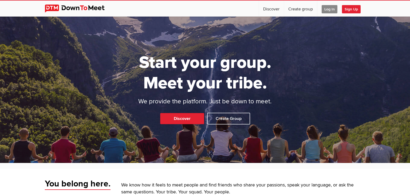
click at [329, 8] on span "Log In" at bounding box center [329, 9] width 16 height 8
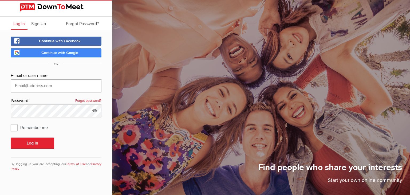
click at [44, 84] on input "text" at bounding box center [56, 85] width 91 height 13
type input "[EMAIL_ADDRESS][DOMAIN_NAME]"
click at [16, 133] on div "E-mail or user name [EMAIL_ADDRESS][DOMAIN_NAME] Password Forgot password? Reme…" at bounding box center [56, 124] width 91 height 105
click at [15, 129] on span "Remember me" at bounding box center [32, 127] width 42 height 10
click at [11, 122] on input "Remember me" at bounding box center [10, 122] width 0 height 0
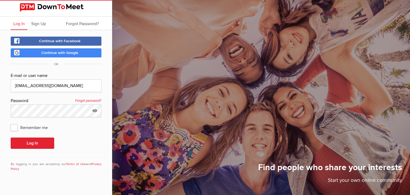
checkbox input "true"
click at [43, 137] on button "Log In" at bounding box center [32, 142] width 43 height 11
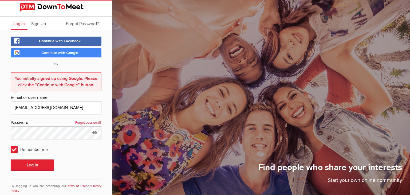
click at [79, 54] on link "Continue with Google" at bounding box center [56, 52] width 91 height 9
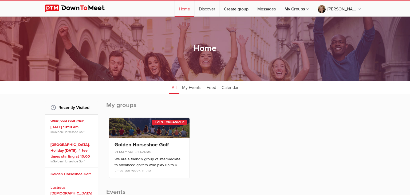
click at [260, 111] on h2 "My groups" at bounding box center [235, 108] width 259 height 14
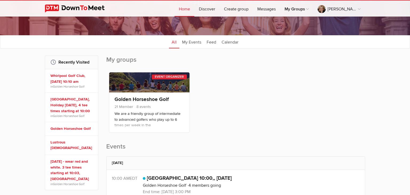
scroll to position [45, 0]
click at [84, 132] on link "Golden Horseshoe Golf" at bounding box center [72, 129] width 44 height 6
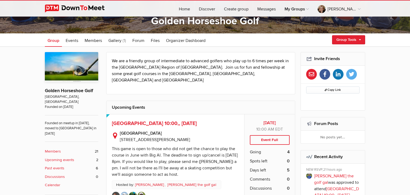
scroll to position [84, 0]
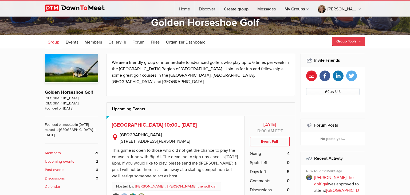
click at [357, 41] on link "Group Tools" at bounding box center [348, 41] width 33 height 9
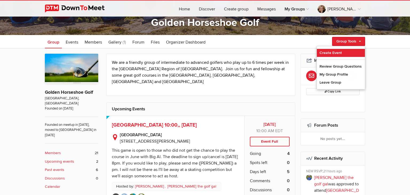
click at [338, 51] on link "Create Event" at bounding box center [340, 53] width 48 height 8
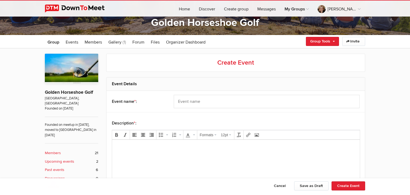
click at [134, 82] on h2 "Event Details" at bounding box center [235, 83] width 247 height 13
click at [131, 81] on h2 "Event Details" at bounding box center [235, 83] width 247 height 13
click at [138, 89] on h2 "Event Details" at bounding box center [235, 83] width 247 height 13
click at [141, 104] on div "Event name * :" at bounding box center [137, 101] width 50 height 13
click at [189, 101] on input "text" at bounding box center [267, 101] width 186 height 13
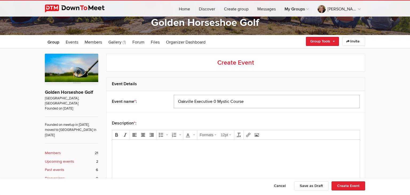
click at [216, 101] on input "Oakville Executive 0 Mystic Course" at bounding box center [267, 101] width 186 height 13
type input "Oakville Executive - Mystic Course"
click at [153, 147] on p at bounding box center [235, 147] width 239 height 6
click at [244, 102] on input "Oakville Executive - Mystic Course" at bounding box center [267, 101] width 186 height 13
drag, startPoint x: 178, startPoint y: 101, endPoint x: 255, endPoint y: 99, distance: 76.3
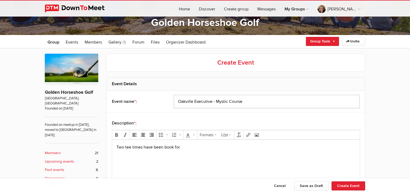
click at [255, 99] on input "Oakville Executive - Mystic Course" at bounding box center [267, 101] width 186 height 13
click at [187, 146] on p "Two tee times have been book for" at bounding box center [235, 147] width 239 height 6
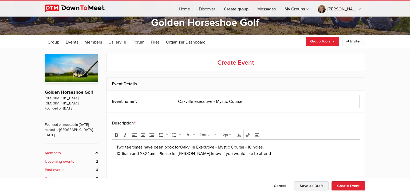
click at [307, 187] on button "Save as Draft" at bounding box center [311, 185] width 34 height 9
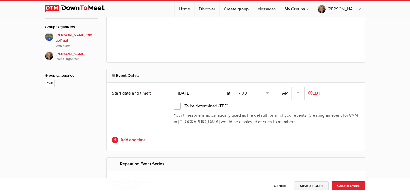
scroll to position [262, 0]
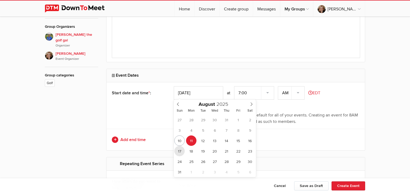
type input "[DATE]"
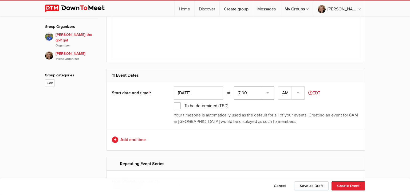
click at [269, 93] on select "7:00 7:15 7:30 7:45 8:00 8:15 8:30 8:45 9:00 9:15 9:30 9:45 10:00 10:15 10:30 1…" at bounding box center [254, 92] width 40 height 13
select select "10:00:00"
click at [235, 86] on select "7:00 7:15 7:30 7:45 8:00 8:15 8:30 8:45 9:00 9:15 9:30 9:45 10:00 10:15 10:30 1…" at bounding box center [254, 92] width 40 height 13
click at [138, 141] on link "Add end time" at bounding box center [235, 139] width 247 height 6
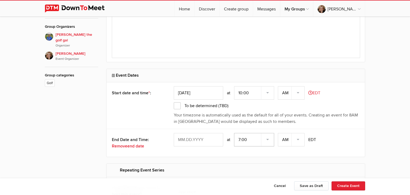
click at [270, 138] on select "7:00 7:15 7:30 7:45 8:00 8:15 8:30 8:45 9:00 9:15 9:30 9:45 10:00 10:15 10:30 1…" at bounding box center [254, 139] width 40 height 13
click at [343, 134] on div "at 7:00 7:15 7:30 7:45 8:00 8:15 8:30 8:45 9:00 9:15 9:30 9:45 10:00 10:15 10:3…" at bounding box center [267, 139] width 186 height 13
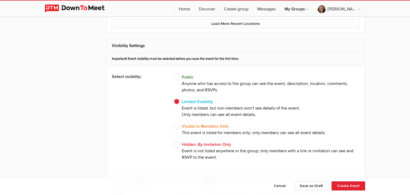
scroll to position [594, 0]
click at [180, 76] on span "Public Anyone who has access to the group can see the event, description, locat…" at bounding box center [267, 82] width 186 height 19
click at [174, 73] on input "Public Anyone who has access to the group can see the event, description, locat…" at bounding box center [173, 73] width 0 height 0
radio input "true"
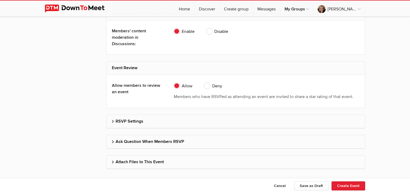
scroll to position [810, 0]
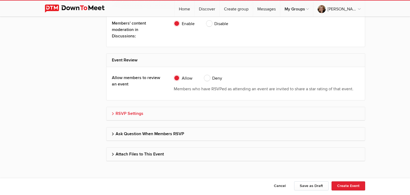
click at [228, 111] on h2 "RSVP Settings" at bounding box center [235, 113] width 247 height 13
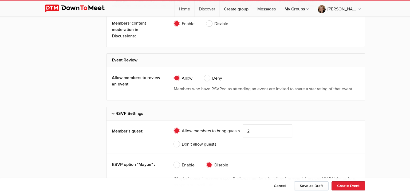
click at [182, 162] on span "Enable" at bounding box center [184, 165] width 21 height 6
click at [174, 161] on input "Enable" at bounding box center [173, 161] width 0 height 0
radio input "true"
click at [182, 162] on span "Enable" at bounding box center [184, 165] width 21 height 6
click at [174, 161] on input "Enable" at bounding box center [173, 161] width 0 height 0
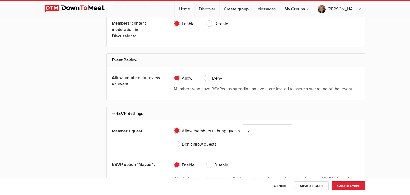
click at [215, 163] on span "Disable" at bounding box center [217, 165] width 22 height 6
click at [206, 162] on input "Disable" at bounding box center [206, 161] width 0 height 0
radio input "true"
click at [177, 141] on span "Don’t allow guests" at bounding box center [195, 144] width 42 height 6
click at [174, 141] on input "Don’t allow guests" at bounding box center [173, 141] width 0 height 0
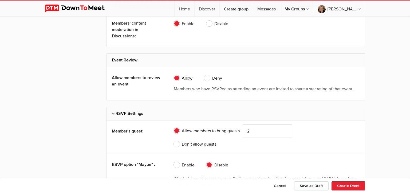
radio input "true"
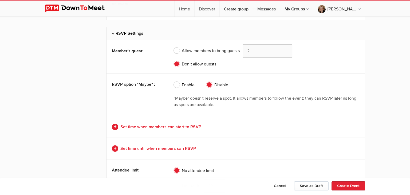
scroll to position [908, 0]
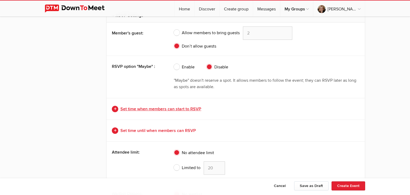
click at [202, 106] on link "Set time when members can start to RSVP" at bounding box center [235, 109] width 247 height 6
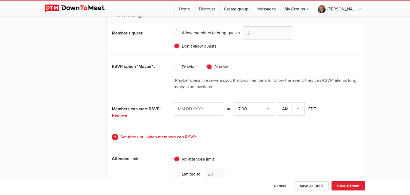
click at [218, 103] on input "text" at bounding box center [198, 108] width 49 height 13
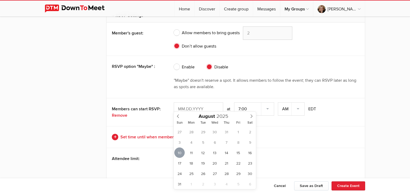
type input "[DATE]"
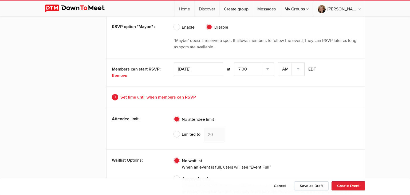
scroll to position [956, 0]
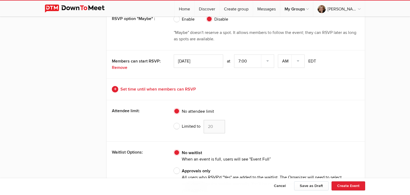
click at [181, 123] on span "Limited to" at bounding box center [187, 126] width 27 height 6
click at [174, 120] on input "Limited to 20" at bounding box center [173, 119] width 0 height 0
radio input "true"
click at [219, 123] on input "19" at bounding box center [213, 126] width 21 height 13
click at [219, 123] on input "18" at bounding box center [213, 126] width 21 height 13
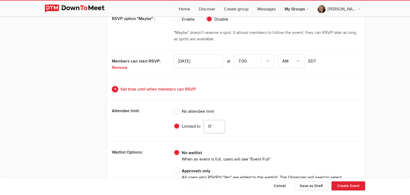
click at [219, 123] on input "17" at bounding box center [213, 126] width 21 height 13
click at [219, 123] on input "16" at bounding box center [213, 126] width 21 height 13
click at [219, 123] on input "15" at bounding box center [213, 126] width 21 height 13
click at [219, 123] on input "14" at bounding box center [213, 126] width 21 height 13
click at [219, 123] on input "13" at bounding box center [213, 126] width 21 height 13
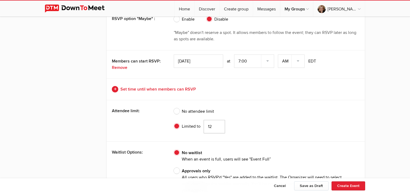
click at [219, 123] on input "12" at bounding box center [213, 126] width 21 height 13
click at [219, 123] on input "11" at bounding box center [213, 126] width 21 height 13
click at [219, 123] on input "10" at bounding box center [213, 126] width 21 height 13
click at [219, 123] on input "9" at bounding box center [213, 126] width 21 height 13
type input "8"
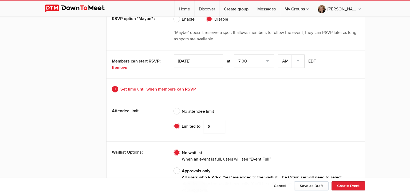
click at [219, 123] on input "8" at bounding box center [213, 126] width 21 height 13
click at [284, 120] on label "Limited to 8" at bounding box center [267, 126] width 186 height 13
click at [174, 119] on input "Limited to 8" at bounding box center [173, 119] width 0 height 0
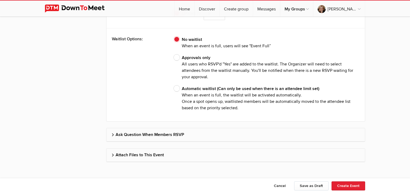
scroll to position [1069, 0]
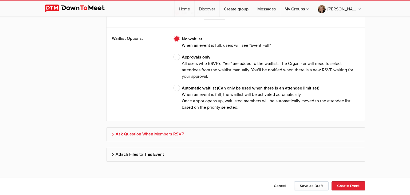
click at [217, 129] on h2 "Ask Question When Members RSVP" at bounding box center [235, 133] width 247 height 13
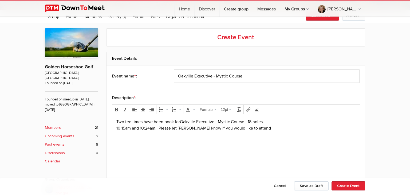
scroll to position [110, 0]
click at [266, 130] on p "Two tee times have been book for Oakville Executive - Mystic Course - 18 holes.…" at bounding box center [235, 124] width 239 height 13
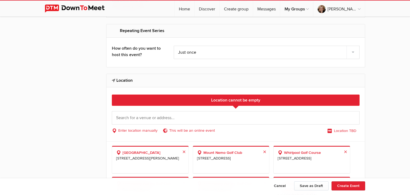
scroll to position [402, 0]
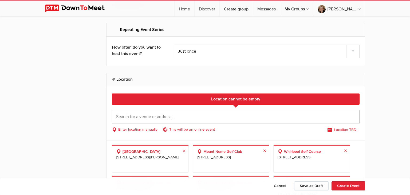
click at [158, 118] on input "text" at bounding box center [235, 116] width 247 height 13
click at [241, 114] on input "4414 Fourth Line, O" at bounding box center [235, 116] width 247 height 13
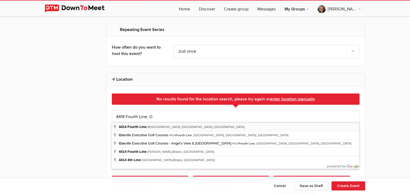
type input "[STREET_ADDRESS]"
select select "[GEOGRAPHIC_DATA]"
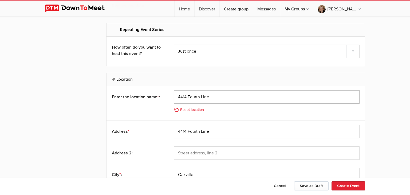
click at [216, 97] on input "4414 Fourth Line" at bounding box center [267, 96] width 186 height 13
click at [199, 110] on link "Reset location" at bounding box center [190, 110] width 33 height 6
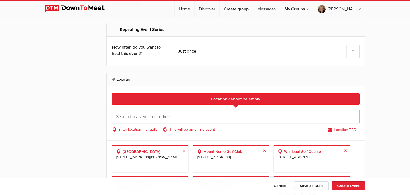
click at [184, 118] on input "text" at bounding box center [235, 116] width 247 height 13
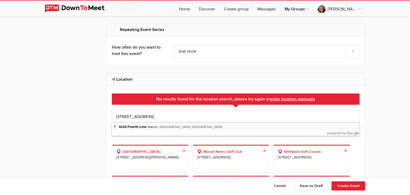
type input "[STREET_ADDRESS]"
select select "[GEOGRAPHIC_DATA]"
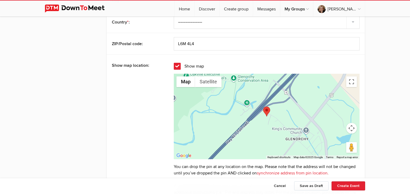
scroll to position [577, 0]
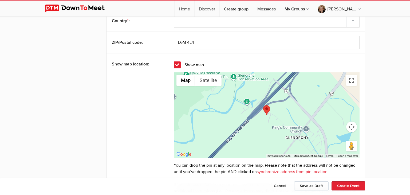
click at [178, 63] on span "Show map" at bounding box center [189, 64] width 30 height 7
click at [0, 0] on input "Show map" at bounding box center [0, 0] width 0 height 0
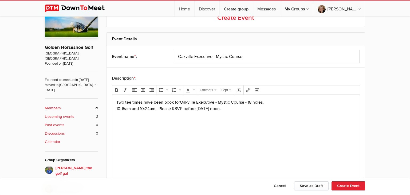
scroll to position [149, 0]
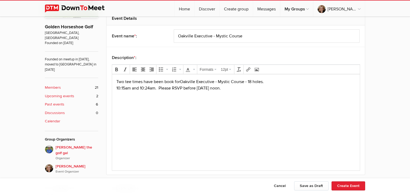
click at [259, 88] on p "Two tee times have been book for Oakville Executive - Mystic Course - 18 holes.…" at bounding box center [235, 84] width 239 height 13
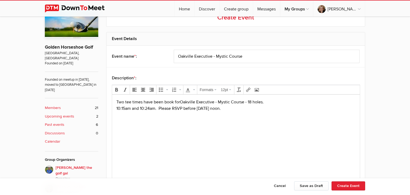
scroll to position [126, 0]
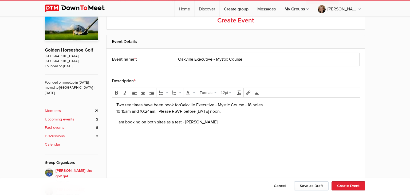
click at [117, 111] on p "Two tee times have been book for Oakville Executive - Mystic Course - 18 holes.…" at bounding box center [235, 108] width 239 height 13
click at [184, 111] on p "Two tee times have been book for Oakville Executive - Mystic Course - 18 holes.…" at bounding box center [235, 108] width 239 height 13
click at [247, 111] on p "Two tee times have been book for Oakville Executive - Mystic Course - 18 holes.…" at bounding box center [235, 108] width 239 height 13
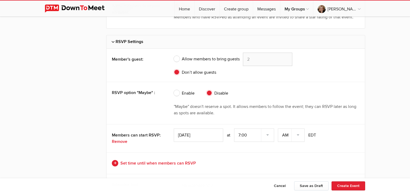
scroll to position [953, 0]
click at [177, 55] on span "Allow members to bring guests" at bounding box center [207, 58] width 66 height 6
click at [174, 52] on input "Allow members to bring guests 2" at bounding box center [173, 52] width 0 height 0
radio input "true"
click at [175, 71] on span "Don’t allow guests" at bounding box center [195, 72] width 42 height 6
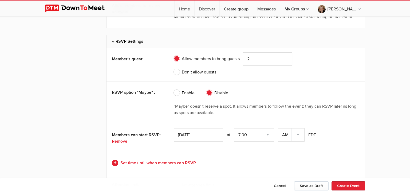
click at [174, 69] on input "Don’t allow guests" at bounding box center [173, 69] width 0 height 0
radio input "true"
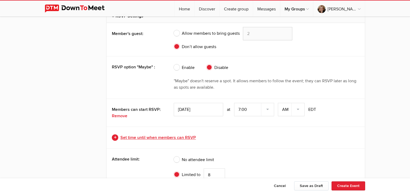
scroll to position [983, 0]
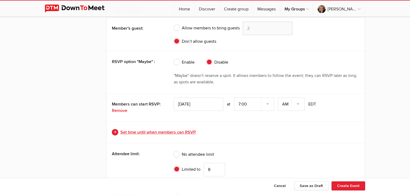
click at [173, 132] on link "Set time until when members can RSVP" at bounding box center [235, 132] width 247 height 6
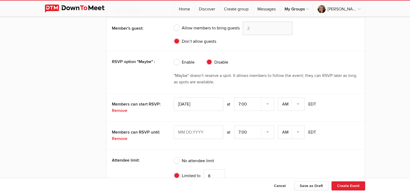
click at [207, 129] on input "text" at bounding box center [198, 131] width 49 height 13
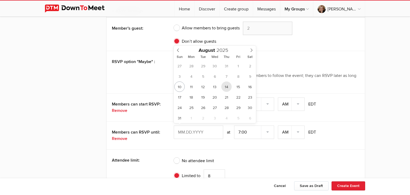
type input "[DATE]"
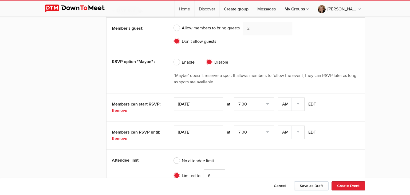
click at [274, 132] on div "[DATE] 7:00 7:15 7:30 7:45 8:00 8:15 8:30 8:45 9:00 9:15 9:30 9:45 10:00 10:15 …" at bounding box center [267, 131] width 186 height 13
click at [272, 130] on select "7:00 7:15 7:30 7:45 8:00 8:15 8:30 8:45 9:00 9:15 9:30 9:45 10:00 10:15 10:30 1…" at bounding box center [254, 131] width 40 height 13
select select "0:00:00"
click at [235, 125] on select "7:00 7:15 7:30 7:45 8:00 8:15 8:30 8:45 9:00 9:15 9:30 9:45 10:00 10:15 10:30 1…" at bounding box center [254, 131] width 40 height 13
click at [300, 132] on select "AM PM" at bounding box center [291, 131] width 27 height 13
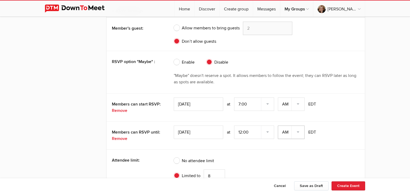
select select "PM"
click at [278, 125] on select "AM PM" at bounding box center [291, 131] width 27 height 13
click at [307, 153] on div "No attendee limit Limited to 8" at bounding box center [267, 169] width 186 height 33
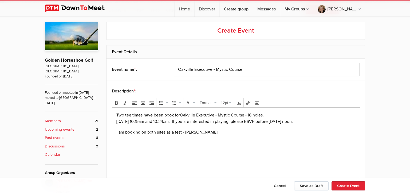
scroll to position [118, 0]
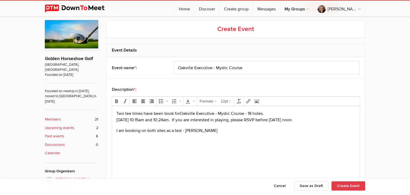
click at [352, 186] on button "Create Event" at bounding box center [348, 185] width 34 height 9
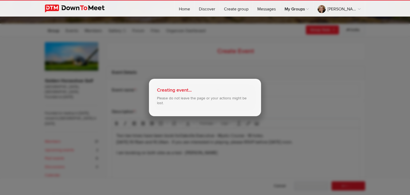
scroll to position [92, 0]
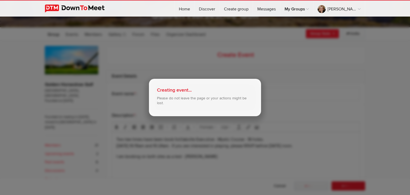
click at [326, 94] on div "Creating event... Please do not leave the page or your actions might be lost." at bounding box center [205, 97] width 410 height 195
click at [254, 57] on div "Creating event... Please do not leave the page or your actions might be lost." at bounding box center [205, 97] width 410 height 195
click at [200, 100] on p "Please do not leave the page or your actions might be lost." at bounding box center [205, 101] width 96 height 10
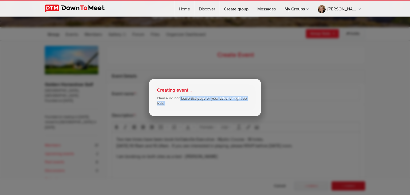
click at [200, 100] on p "Please do not leave the page or your actions might be lost." at bounding box center [205, 101] width 96 height 10
click at [279, 89] on div "Creating event... Please do not leave the page or your actions might be lost." at bounding box center [205, 97] width 410 height 195
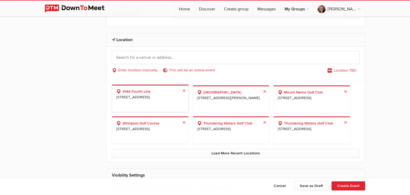
scroll to position [436, 0]
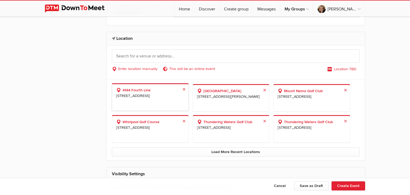
click at [129, 99] on span "[STREET_ADDRESS]" at bounding box center [150, 96] width 68 height 6
select select "[GEOGRAPHIC_DATA]"
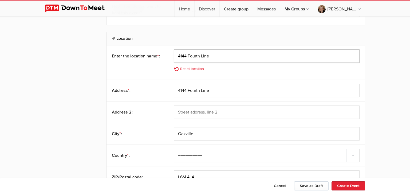
click at [179, 54] on input "4144 Fourth Line" at bounding box center [267, 55] width 186 height 13
click at [278, 54] on input "Oakville Executive - Mystic Course4144 Fourth Line" at bounding box center [267, 55] width 186 height 13
type input "Oakville Executive - Mystic Course"
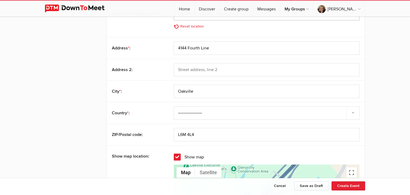
scroll to position [483, 0]
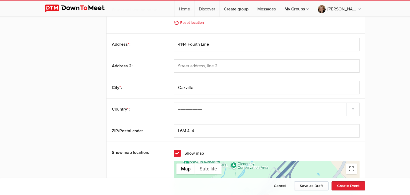
click at [197, 21] on link "Reset location" at bounding box center [190, 23] width 33 height 6
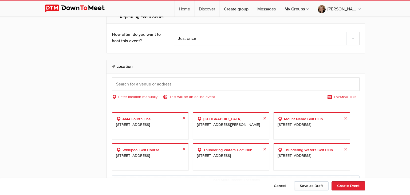
scroll to position [407, 0]
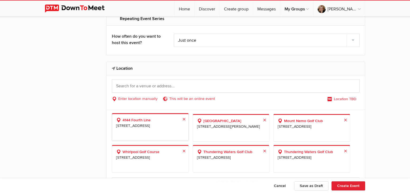
click at [134, 126] on span "4144 Fourth Line, Oakville, Canada, L6M 4L4" at bounding box center [150, 126] width 68 height 6
select select "[GEOGRAPHIC_DATA]"
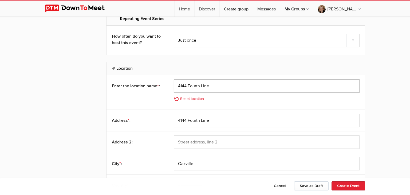
click at [211, 85] on input "4144 Fourth Line" at bounding box center [267, 85] width 186 height 13
type input "4"
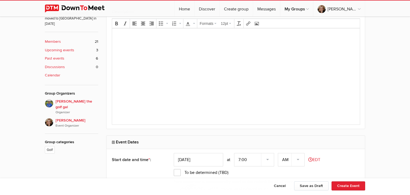
scroll to position [195, 0]
type input "Oakville Executive - Mystic Course"
click at [276, 187] on button "Cancel" at bounding box center [279, 185] width 23 height 9
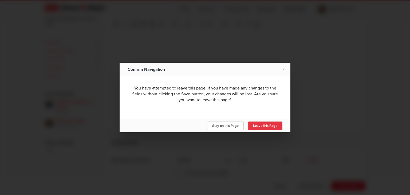
click at [270, 129] on link "Leave this Page" at bounding box center [265, 125] width 34 height 9
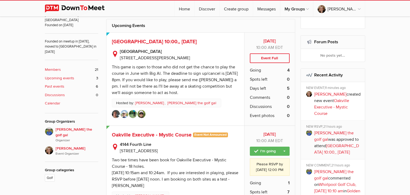
scroll to position [167, 0]
click at [150, 132] on span "Oakville Executive - Mystic Course" at bounding box center [152, 135] width 80 height 6
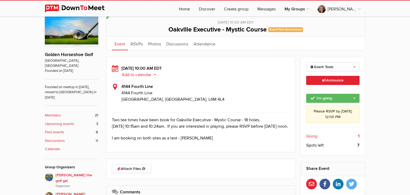
scroll to position [122, 0]
click at [155, 92] on span "4144 Fourth Line" at bounding box center [205, 92] width 168 height 6
click at [138, 96] on span "Oakville, Canada, L6M 4L4" at bounding box center [172, 98] width 103 height 5
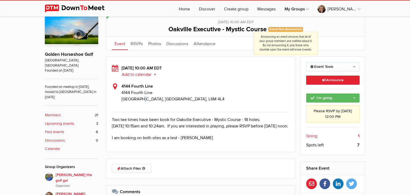
click at [291, 29] on span "Event Not Announced Announcing an event ensures that all of your group members …" at bounding box center [285, 29] width 35 height 5
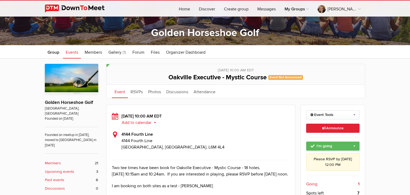
scroll to position [77, 0]
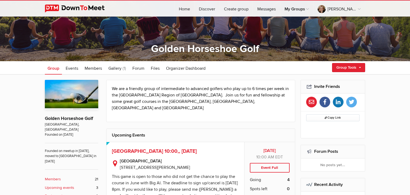
scroll to position [60, 0]
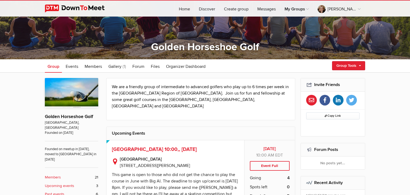
click at [73, 116] on p "Golden Horseshoe Golf" at bounding box center [71, 114] width 53 height 12
click at [54, 65] on span "Group" at bounding box center [53, 66] width 12 height 5
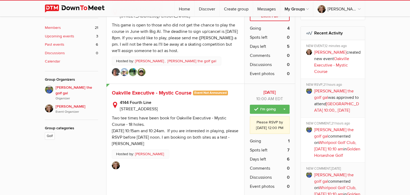
scroll to position [208, 0]
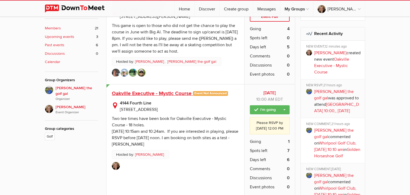
click at [161, 90] on span "Oakville Executive - Mystic Course" at bounding box center [152, 93] width 80 height 6
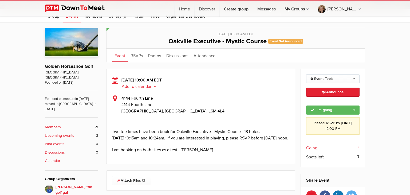
scroll to position [117, 0]
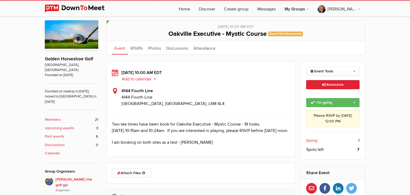
click at [129, 93] on b "4144 Fourth Line" at bounding box center [136, 90] width 31 height 5
click at [116, 89] on div "4144 Fourth Line 4144 Fourth Line Oakville, Canada, L6M 4L4" at bounding box center [201, 96] width 178 height 19
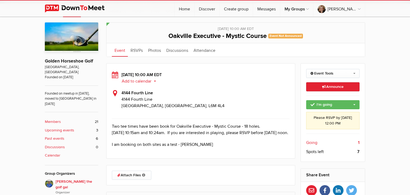
scroll to position [113, 0]
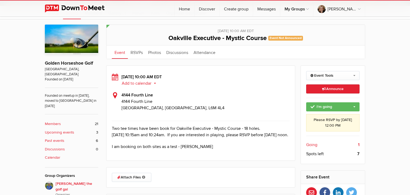
click at [75, 129] on link "Upcoming events 3" at bounding box center [71, 132] width 53 height 6
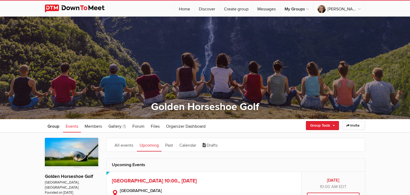
click at [78, 13] on link at bounding box center [79, 9] width 68 height 16
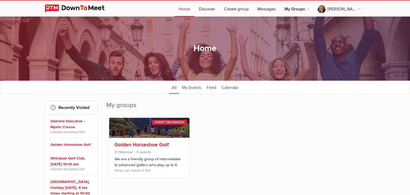
click at [167, 146] on link "Golden Horseshoe Golf" at bounding box center [141, 144] width 54 height 6
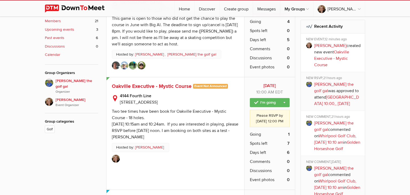
scroll to position [216, 0]
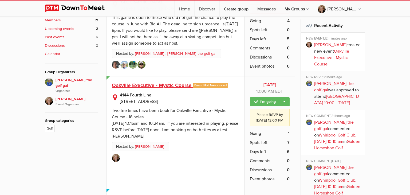
click at [149, 82] on span "Oakville Executive - Mystic Course" at bounding box center [152, 85] width 80 height 6
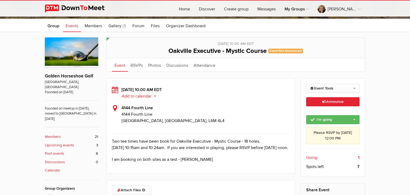
scroll to position [103, 0]
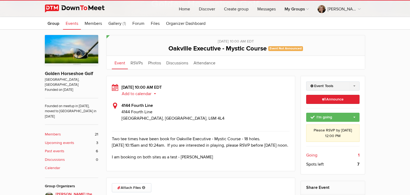
click at [353, 84] on link "Event Tools" at bounding box center [333, 85] width 54 height 9
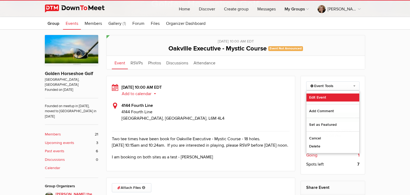
click at [323, 95] on link "Edit Event" at bounding box center [332, 97] width 53 height 8
select select "10:00:00"
select select "[GEOGRAPHIC_DATA]"
select select
select select "PM"
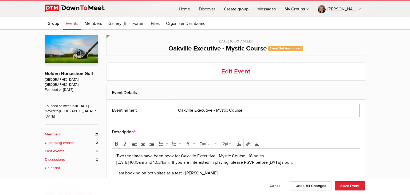
drag, startPoint x: 248, startPoint y: 112, endPoint x: 169, endPoint y: 114, distance: 78.7
click at [169, 114] on div "Event name * : Oakville Executive - Mystic Course" at bounding box center [235, 109] width 258 height 21
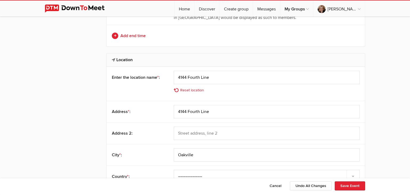
scroll to position [402, 0]
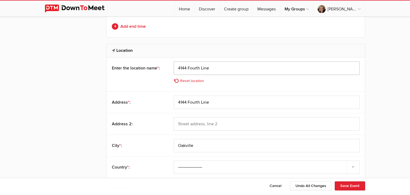
drag, startPoint x: 223, startPoint y: 67, endPoint x: 165, endPoint y: 64, distance: 58.2
click at [165, 64] on div "Enter the location name * : 4144 Fourth Line Reset location" at bounding box center [235, 74] width 258 height 34
paste input "Oakville Executive - Mystic Cours"
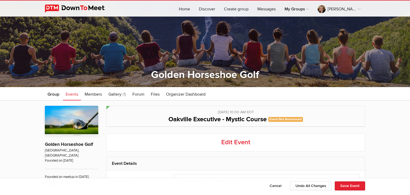
scroll to position [33, 0]
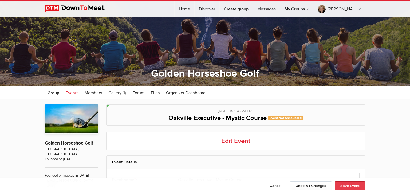
type input "Oakville Executive - Mystic Course"
click at [350, 185] on button "Save Event" at bounding box center [349, 185] width 30 height 9
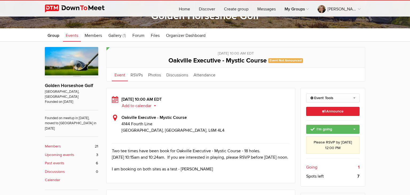
scroll to position [93, 0]
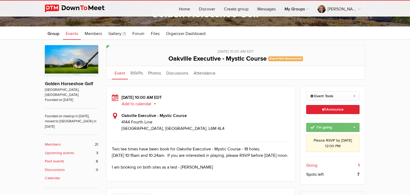
click at [353, 126] on link "I'm going" at bounding box center [333, 127] width 54 height 9
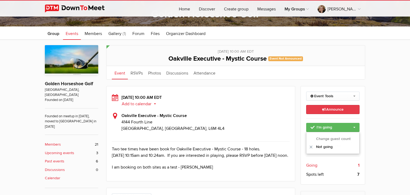
click at [345, 109] on link "Announce This announcement goes out to all group members. Additionally, three e…" at bounding box center [333, 109] width 54 height 9
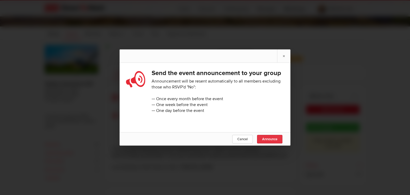
click at [274, 138] on span "Announce" at bounding box center [269, 139] width 15 height 4
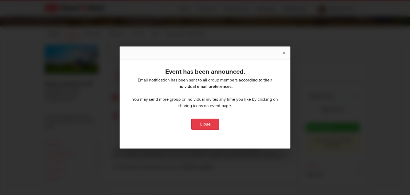
click at [210, 124] on link "Close" at bounding box center [204, 123] width 27 height 11
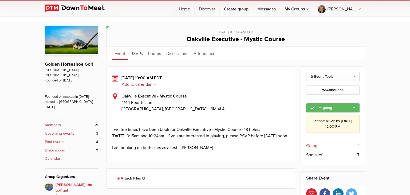
scroll to position [112, 0]
click at [347, 76] on link "Event Tools" at bounding box center [333, 76] width 54 height 9
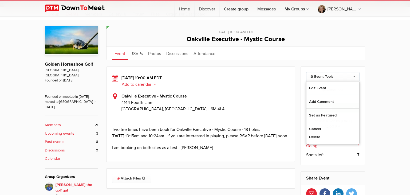
click at [238, 90] on div "Sunday, Aug 17, 2025, 10:00 AM EDT Add to calendar Outlook Apple / iCal Google …" at bounding box center [201, 93] width 178 height 37
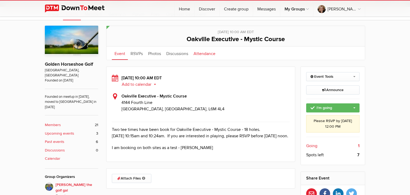
click at [211, 54] on link "Attendance" at bounding box center [204, 52] width 27 height 13
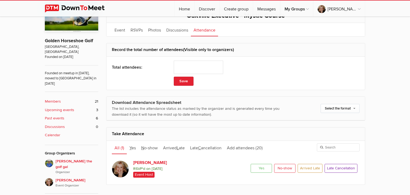
scroll to position [135, 0]
click at [196, 66] on input "number" at bounding box center [198, 67] width 49 height 13
type input "8"
click at [190, 76] on div "Save" at bounding box center [267, 80] width 186 height 12
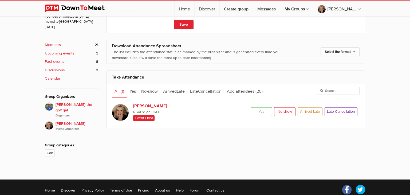
scroll to position [198, 0]
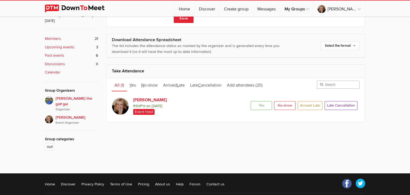
click at [336, 84] on input "search" at bounding box center [337, 85] width 43 height 8
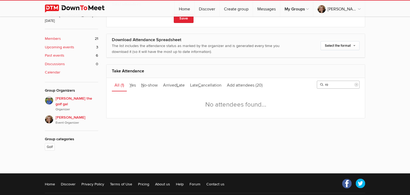
type input "r"
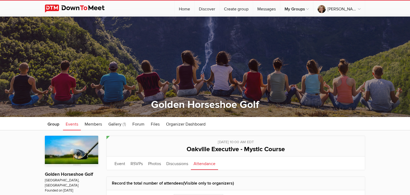
scroll to position [0, 0]
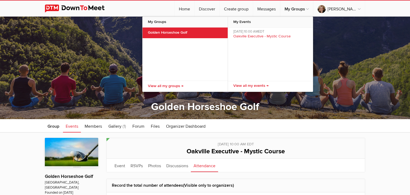
click at [177, 30] on link "Golden Horseshoe Golf" at bounding box center [184, 32] width 85 height 11
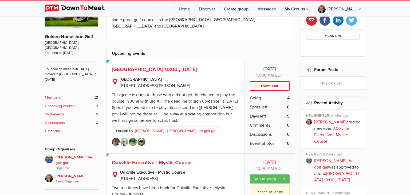
scroll to position [140, 0]
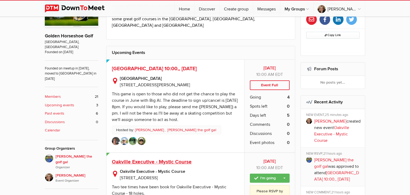
click at [168, 158] on span "Oakville Executive - Mystic Course" at bounding box center [152, 161] width 80 height 6
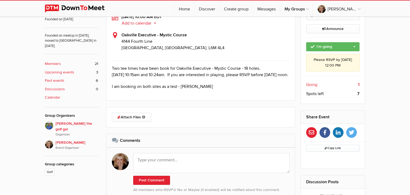
scroll to position [174, 0]
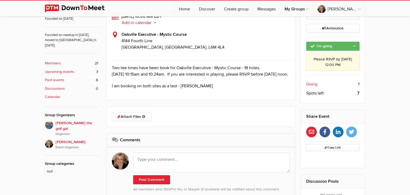
click at [315, 93] on span "Spots left" at bounding box center [315, 93] width 18 height 6
click at [311, 85] on span "Going" at bounding box center [311, 84] width 11 height 6
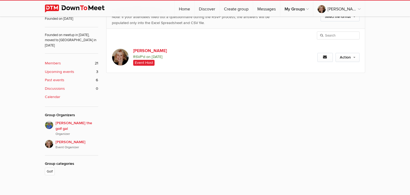
scroll to position [119, 0]
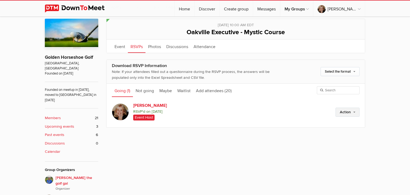
click at [352, 112] on link "Action" at bounding box center [347, 111] width 24 height 9
click at [219, 166] on div "Public event Anyone who has access to the group can see the event, description,…" at bounding box center [235, 125] width 259 height 212
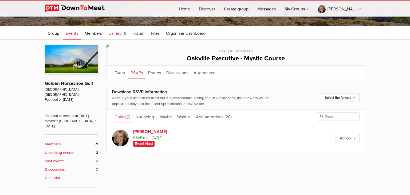
scroll to position [98, 0]
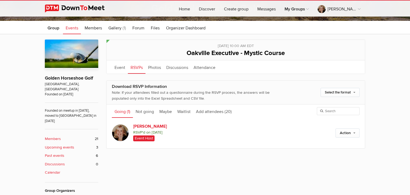
click at [58, 136] on b "Members" at bounding box center [53, 139] width 16 height 6
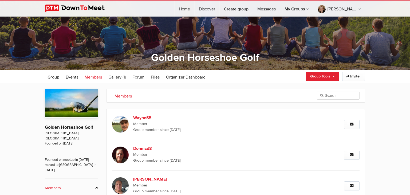
scroll to position [54, 0]
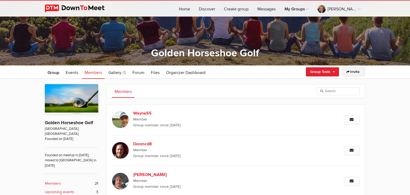
click at [354, 73] on link "Invite" at bounding box center [353, 71] width 23 height 9
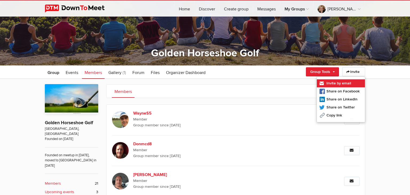
click at [348, 81] on link "Invite by email" at bounding box center [340, 83] width 48 height 8
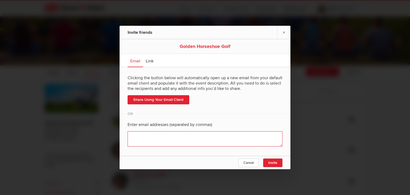
click at [159, 140] on textarea at bounding box center [204, 138] width 155 height 15
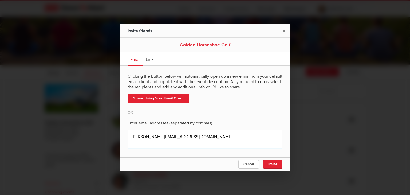
click at [146, 137] on textarea at bounding box center [204, 139] width 155 height 18
type textarea "rosaliejoseph2007@gmail.com"
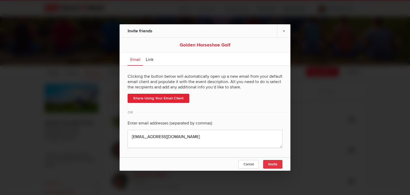
click at [275, 164] on span "Invite" at bounding box center [272, 164] width 9 height 4
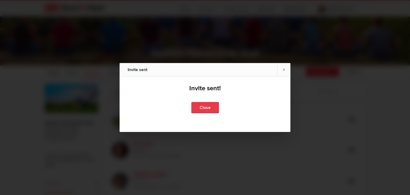
click at [212, 110] on link "Close" at bounding box center [204, 107] width 27 height 11
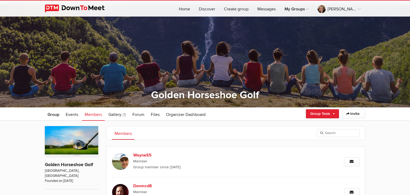
scroll to position [0, 0]
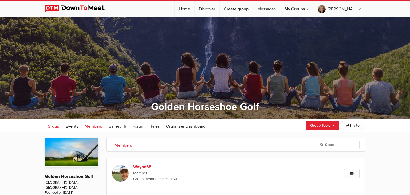
click at [54, 127] on span "Group" at bounding box center [53, 125] width 12 height 5
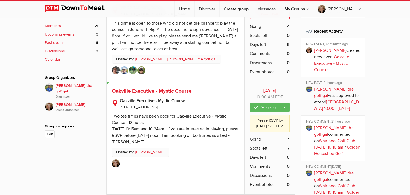
scroll to position [210, 0]
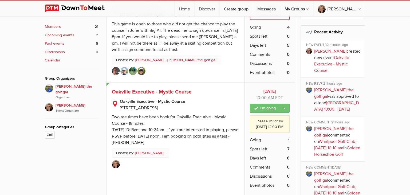
click at [283, 103] on link "I'm going" at bounding box center [270, 107] width 40 height 9
click at [272, 103] on link "I'm going" at bounding box center [270, 107] width 40 height 9
click at [178, 89] on span "Oakville Executive - Mystic Course" at bounding box center [152, 92] width 80 height 6
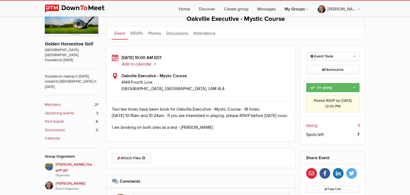
scroll to position [130, 0]
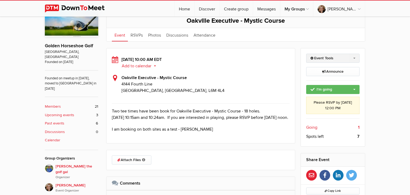
click at [355, 57] on link "Event Tools" at bounding box center [333, 58] width 54 height 9
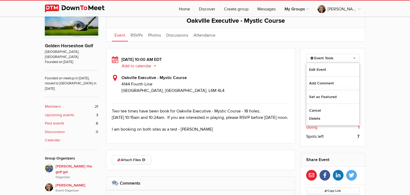
click at [380, 97] on div "Public event Anyone who has access to the group can see the event, description,…" at bounding box center [205, 182] width 410 height 361
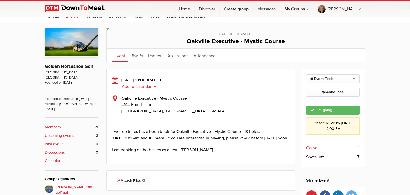
scroll to position [109, 0]
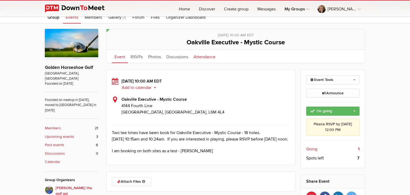
click at [212, 56] on link "Attendance" at bounding box center [204, 56] width 27 height 13
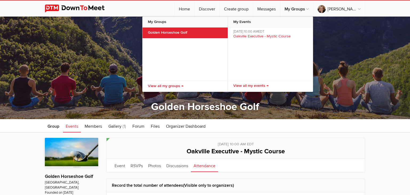
click at [165, 33] on link "Golden Horseshoe Golf" at bounding box center [184, 32] width 85 height 11
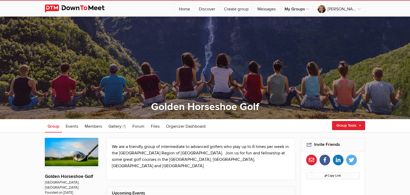
click at [355, 130] on div "Create Event Review Group Questions My Group Profile Leave Group" at bounding box center [340, 130] width 49 height 1
click at [357, 126] on link "Group Tools" at bounding box center [348, 125] width 33 height 9
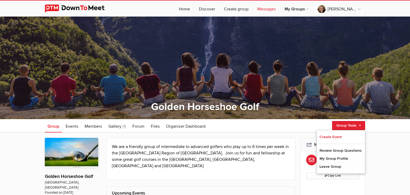
click at [271, 9] on link "Messages" at bounding box center [266, 9] width 27 height 16
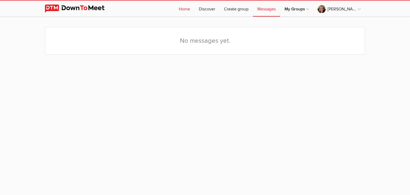
click at [187, 12] on link "Home" at bounding box center [184, 9] width 20 height 16
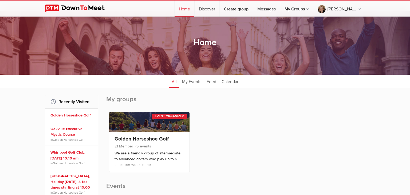
scroll to position [6, 0]
click at [82, 115] on link "Golden Horseshoe Golf" at bounding box center [72, 116] width 44 height 6
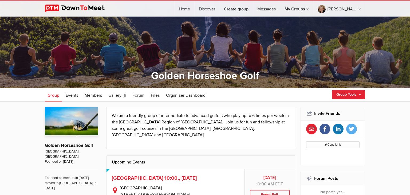
scroll to position [31, 0]
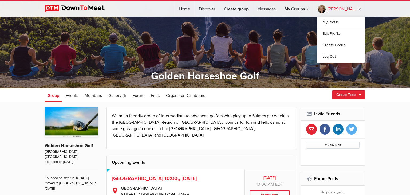
click at [358, 7] on link "[PERSON_NAME]" at bounding box center [338, 9] width 51 height 16
click at [94, 8] on img at bounding box center [79, 9] width 68 height 8
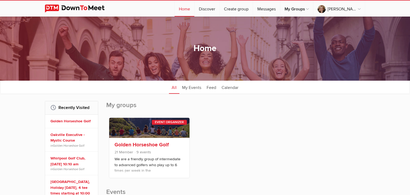
click at [145, 147] on div "Golden Horseshoe Golf 21 Member 9 events We are a friendly group of intermediat…" at bounding box center [149, 158] width 80 height 40
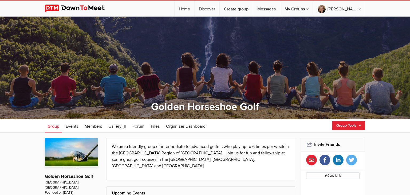
click at [331, 146] on h2 "Invite Friends" at bounding box center [333, 144] width 54 height 13
click at [319, 144] on h2 "Invite Friends" at bounding box center [333, 144] width 54 height 13
click at [308, 145] on h2 "Invite Friends" at bounding box center [333, 144] width 54 height 13
click at [346, 178] on button "Copy Link" at bounding box center [333, 175] width 54 height 7
click at [311, 161] on icon at bounding box center [310, 159] width 5 height 5
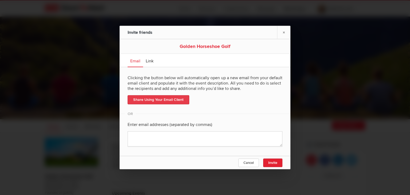
click at [173, 100] on link "Share Using Your Email Client" at bounding box center [158, 99] width 62 height 9
click at [284, 33] on link "×" at bounding box center [283, 32] width 13 height 13
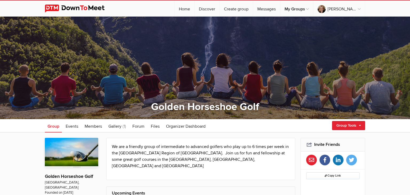
click at [84, 152] on img at bounding box center [71, 152] width 53 height 29
click at [77, 174] on p "Golden Horseshoe Golf" at bounding box center [71, 173] width 53 height 12
click at [78, 177] on p "Golden Horseshoe Golf" at bounding box center [71, 173] width 53 height 12
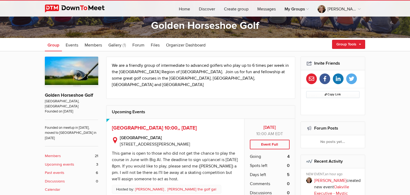
scroll to position [81, 0]
click at [95, 45] on span "Members" at bounding box center [93, 44] width 17 height 5
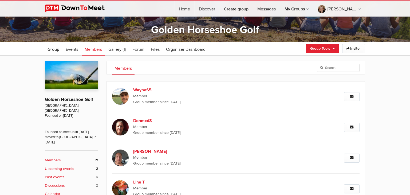
scroll to position [79, 0]
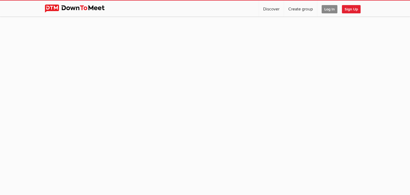
scroll to position [47, 0]
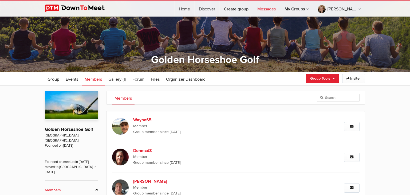
click at [271, 2] on link "Messages" at bounding box center [266, 9] width 27 height 16
click at [272, 11] on link "Messages" at bounding box center [266, 9] width 27 height 16
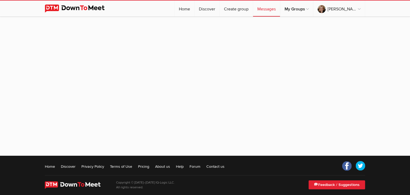
scroll to position [52, 0]
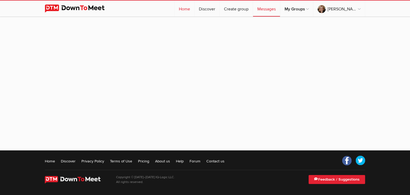
click at [185, 8] on link "Home" at bounding box center [184, 9] width 20 height 16
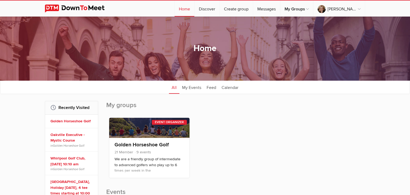
click at [86, 10] on img at bounding box center [79, 9] width 68 height 8
click at [59, 8] on img at bounding box center [79, 9] width 68 height 8
click at [180, 12] on link "Home" at bounding box center [184, 9] width 20 height 16
